Goal: Find specific page/section: Find specific page/section

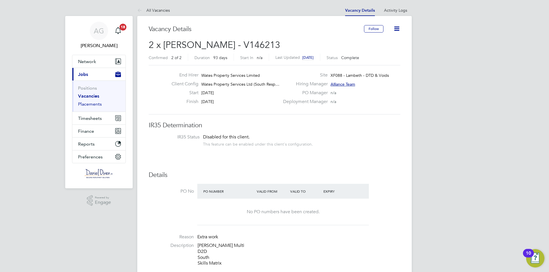
click at [91, 105] on link "Placements" at bounding box center [90, 103] width 24 height 5
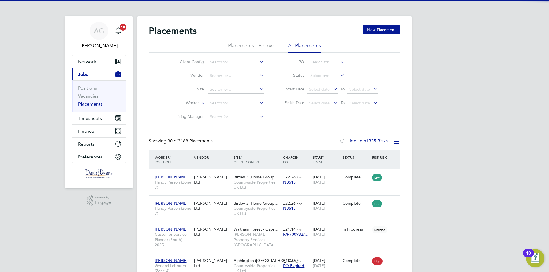
scroll to position [3, 3]
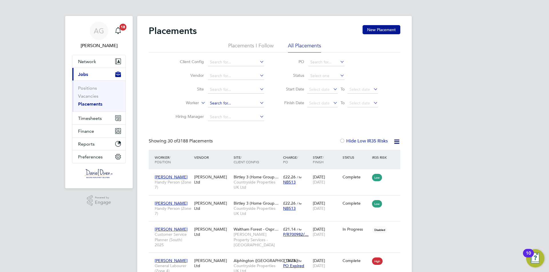
click at [212, 103] on input at bounding box center [236, 103] width 56 height 8
click at [229, 112] on li "[PERSON_NAME]" at bounding box center [243, 111] width 71 height 8
type input "[PERSON_NAME]"
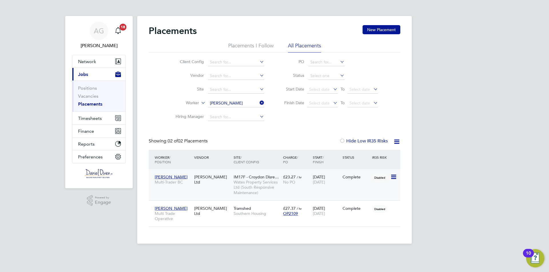
click at [270, 179] on span "IM17F - Croydon Disre…" at bounding box center [256, 177] width 45 height 5
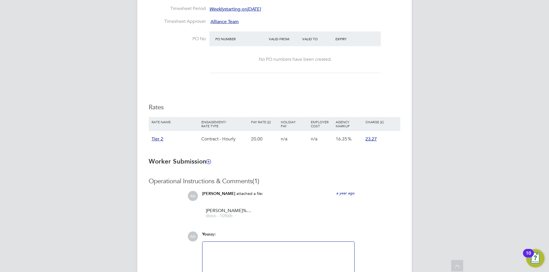
scroll to position [114, 0]
